Goal: Information Seeking & Learning: Learn about a topic

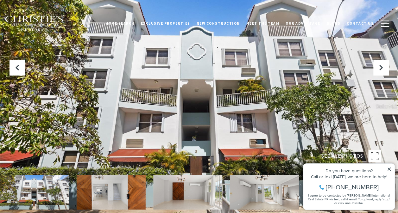
click at [390, 169] on icon at bounding box center [388, 169] width 4 height 4
click at [389, 165] on div "Do you have questions? Call or text today, we are here to help! 347-797-5825 I …" at bounding box center [348, 187] width 91 height 46
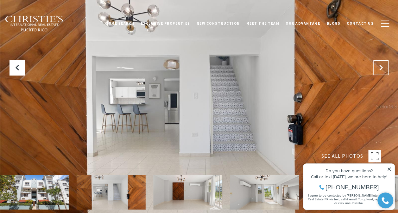
click at [379, 64] on button "Next Slide" at bounding box center [380, 67] width 15 height 15
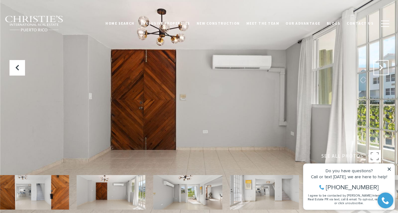
click at [379, 64] on button "Next Slide" at bounding box center [380, 67] width 15 height 15
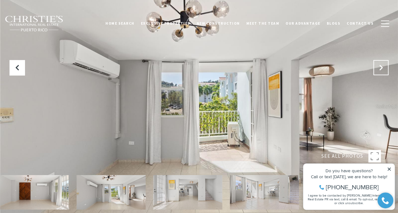
click at [379, 64] on button "Next Slide" at bounding box center [380, 67] width 15 height 15
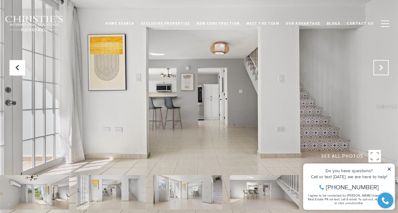
click at [379, 64] on button "Next Slide" at bounding box center [380, 67] width 15 height 15
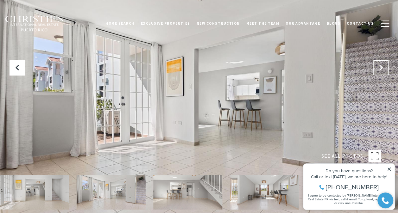
click at [379, 64] on button "Next Slide" at bounding box center [380, 67] width 15 height 15
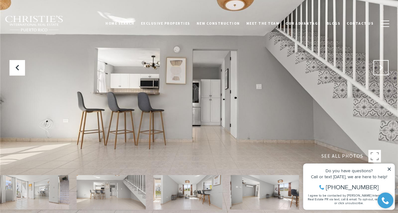
click at [379, 64] on button "Next Slide" at bounding box center [380, 67] width 15 height 15
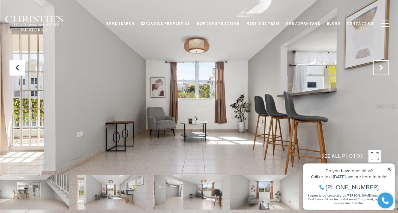
click at [379, 64] on button "Next Slide" at bounding box center [380, 67] width 15 height 15
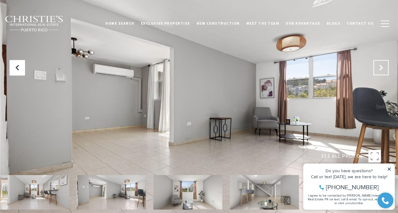
click at [379, 64] on button "Next Slide" at bounding box center [380, 67] width 15 height 15
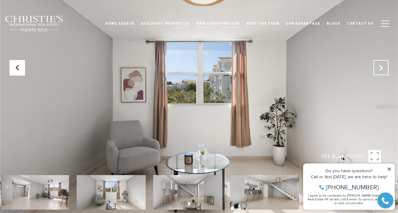
click at [379, 64] on button "Next Slide" at bounding box center [380, 67] width 15 height 15
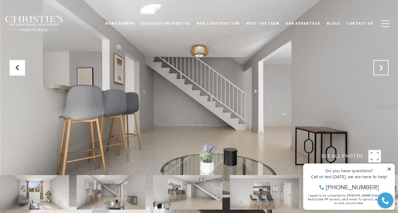
click at [379, 64] on button "Next Slide" at bounding box center [380, 67] width 15 height 15
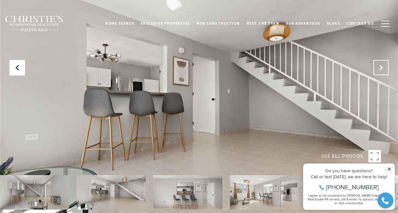
click at [379, 64] on button "Next Slide" at bounding box center [380, 67] width 15 height 15
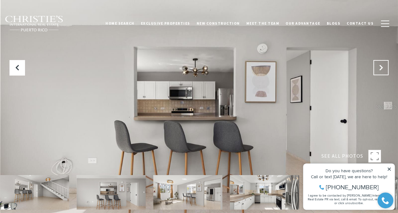
click at [379, 64] on button "Next Slide" at bounding box center [380, 67] width 15 height 15
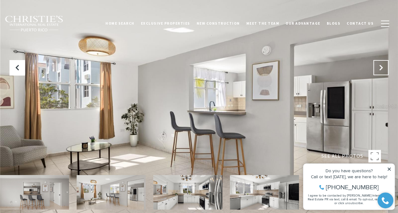
click at [379, 64] on button "Next Slide" at bounding box center [380, 67] width 15 height 15
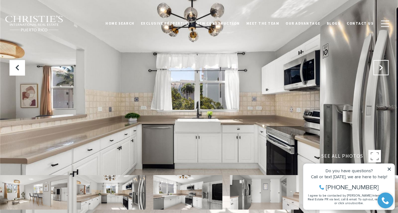
click at [379, 64] on button "Next Slide" at bounding box center [380, 67] width 15 height 15
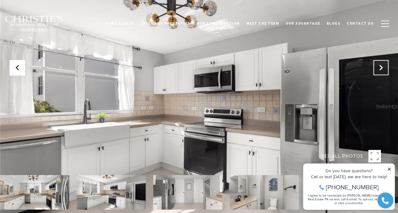
click at [379, 64] on button "Next Slide" at bounding box center [380, 67] width 15 height 15
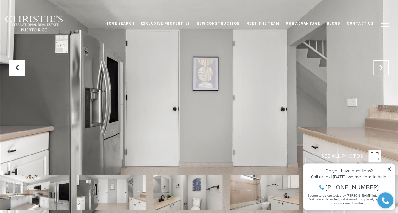
click at [379, 64] on button "Next Slide" at bounding box center [380, 67] width 15 height 15
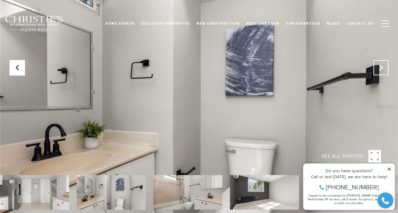
click at [379, 64] on button "Next Slide" at bounding box center [380, 67] width 15 height 15
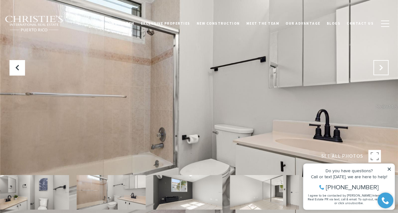
click at [379, 64] on button "Next Slide" at bounding box center [380, 67] width 15 height 15
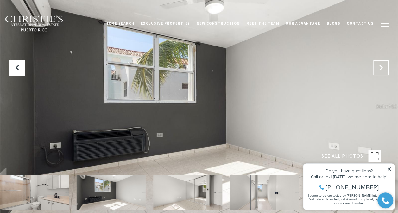
click at [379, 64] on button "Next Slide" at bounding box center [380, 67] width 15 height 15
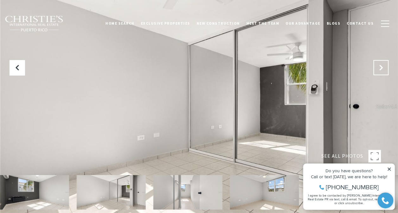
click at [379, 64] on button "Next Slide" at bounding box center [380, 67] width 15 height 15
